Goal: Task Accomplishment & Management: Use online tool/utility

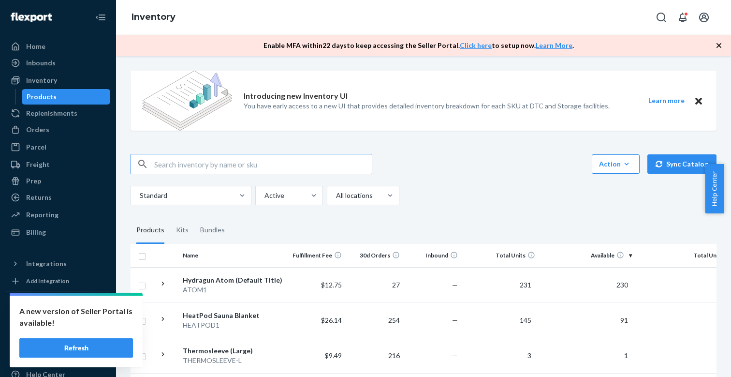
scroll to position [63, 0]
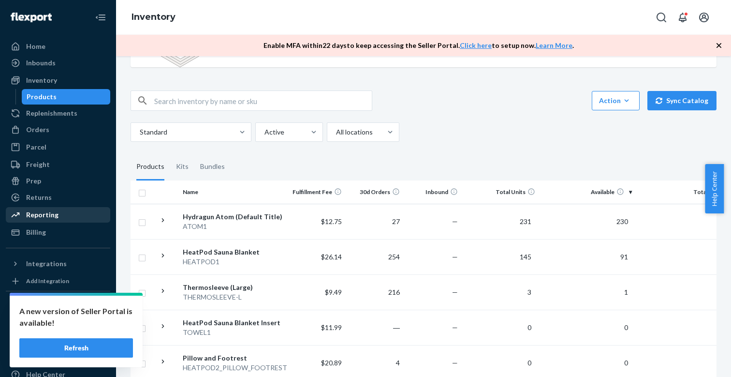
click at [42, 214] on div "Reporting" at bounding box center [42, 215] width 32 height 10
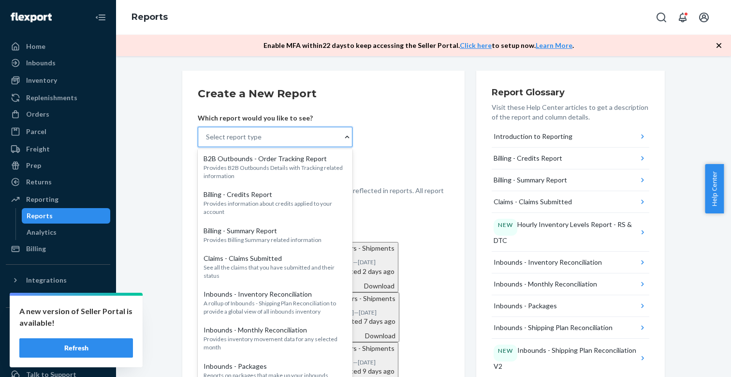
click at [247, 143] on div "Select report type" at bounding box center [270, 136] width 144 height 19
click at [207, 142] on input "option B2B Outbounds - Order Tracking Report focused, 1 of 34. 34 results avail…" at bounding box center [206, 137] width 1 height 10
click at [207, 142] on input "option Orders - Shipments focused, 22 of 34. 34 results available. Use Up and D…" at bounding box center [206, 137] width 1 height 10
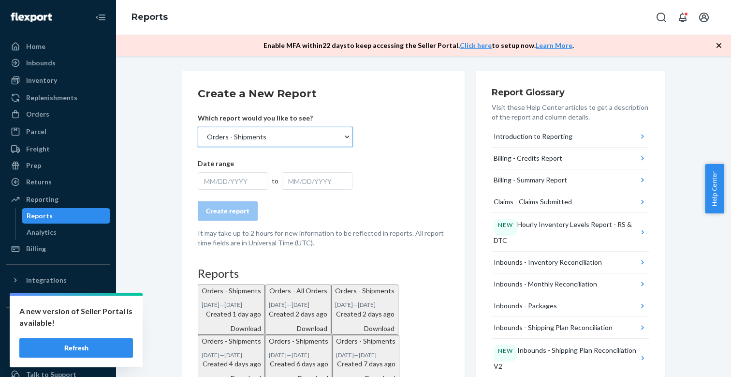
click at [233, 176] on div "MM/DD/YYYY" at bounding box center [233, 180] width 71 height 17
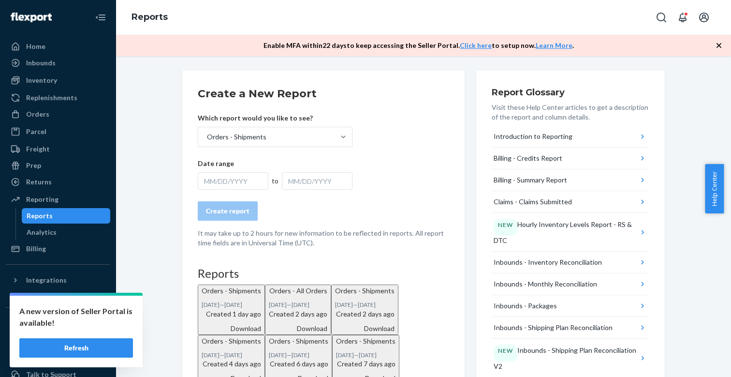
click at [221, 185] on div "MM/DD/YYYY" at bounding box center [233, 180] width 71 height 17
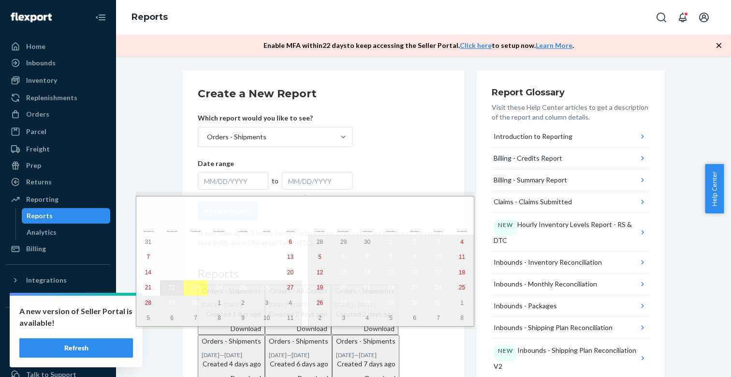
click at [169, 291] on abbr "22" at bounding box center [172, 287] width 6 height 7
click at [192, 291] on abbr "23" at bounding box center [195, 287] width 6 height 7
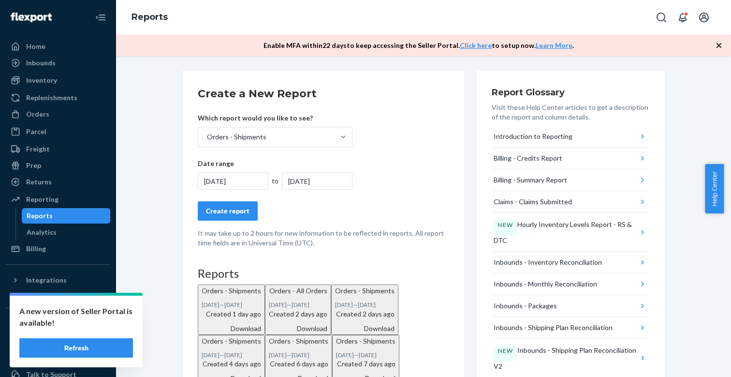
click at [230, 220] on button "Create report" at bounding box center [228, 210] width 60 height 19
